Goal: Task Accomplishment & Management: Manage account settings

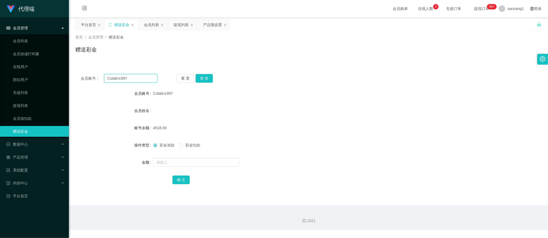
drag, startPoint x: 131, startPoint y: 78, endPoint x: 76, endPoint y: 69, distance: 55.7
click at [71, 70] on main "关闭左侧 关闭右侧 关闭其它 刷新页面 平台首页 赠送彩金 会员列表 提现列表 产品预设置 首页 / 会员管理 / 赠送彩金 / 赠送彩金 会员账号： Col…" at bounding box center [308, 111] width 479 height 188
paste input "[PERSON_NAME]"
type input "[PERSON_NAME]"
click at [204, 78] on button "查 询" at bounding box center [203, 78] width 17 height 9
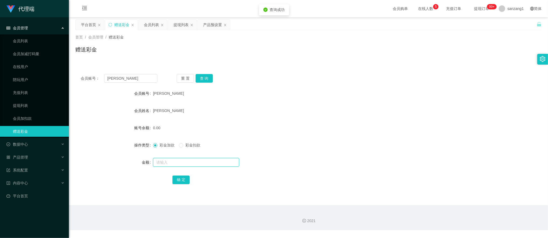
click at [182, 163] on input "text" at bounding box center [196, 162] width 86 height 9
type input "500"
click at [180, 176] on button "确 定" at bounding box center [180, 179] width 17 height 9
drag, startPoint x: 126, startPoint y: 78, endPoint x: 85, endPoint y: 71, distance: 41.7
click at [85, 71] on div "会员账号： [PERSON_NAME] 重 置 查 询 会员账号 [PERSON_NAME] 会员姓名 Song hongen 账号余额 500.00 操作类…" at bounding box center [308, 133] width 466 height 128
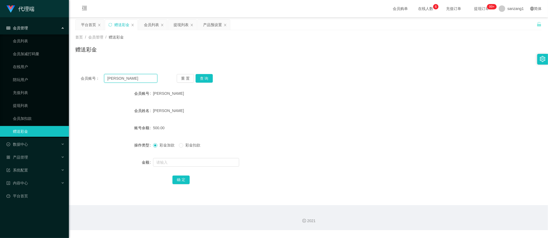
paste input "96968069"
type input "96968069"
click at [200, 78] on button "查 询" at bounding box center [203, 78] width 17 height 9
click at [179, 161] on input "text" at bounding box center [196, 162] width 86 height 9
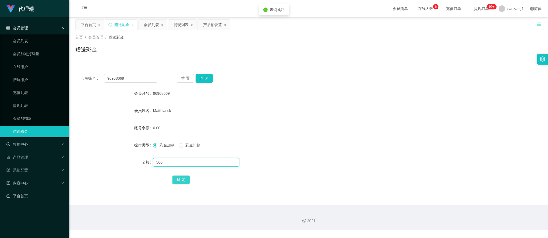
type input "500"
click at [181, 176] on button "确 定" at bounding box center [180, 179] width 17 height 9
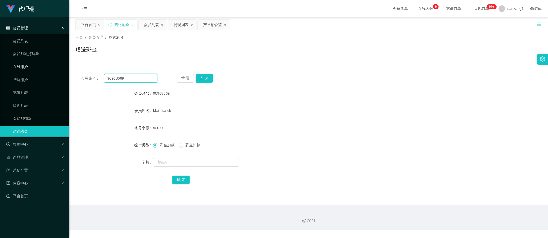
drag, startPoint x: 129, startPoint y: 77, endPoint x: 47, endPoint y: 68, distance: 83.3
click at [43, 68] on section "代理端 会员管理 会员列表 会员加减打码量 在线用户 陪玩用户 充值列表 提现列表 会员加扣款 赠送彩金 数据中心 产品管理 注单管理 产品列表 产品预设置 …" at bounding box center [274, 115] width 548 height 230
paste input "yyytttbbb"
type input "yyytttbbb"
click at [209, 76] on button "查 询" at bounding box center [203, 78] width 17 height 9
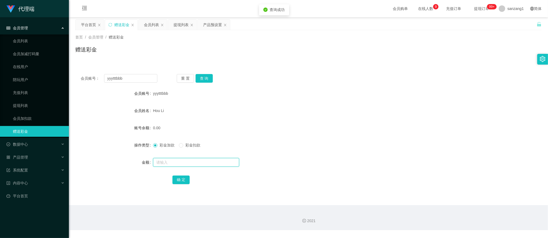
click at [169, 165] on input "text" at bounding box center [196, 162] width 86 height 9
type input "500"
click at [184, 179] on button "确 定" at bounding box center [180, 179] width 17 height 9
